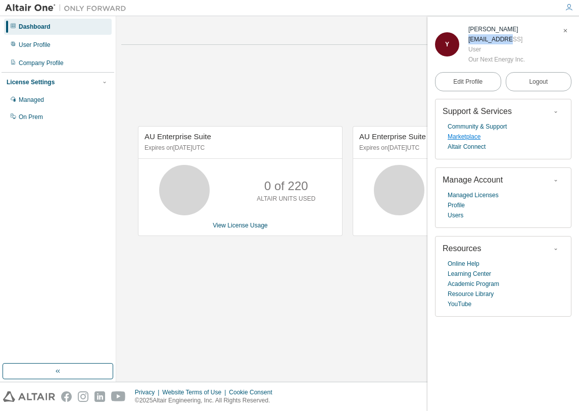
click at [473, 136] on link "Marketplace" at bounding box center [463, 137] width 33 height 10
